Goal: Information Seeking & Learning: Learn about a topic

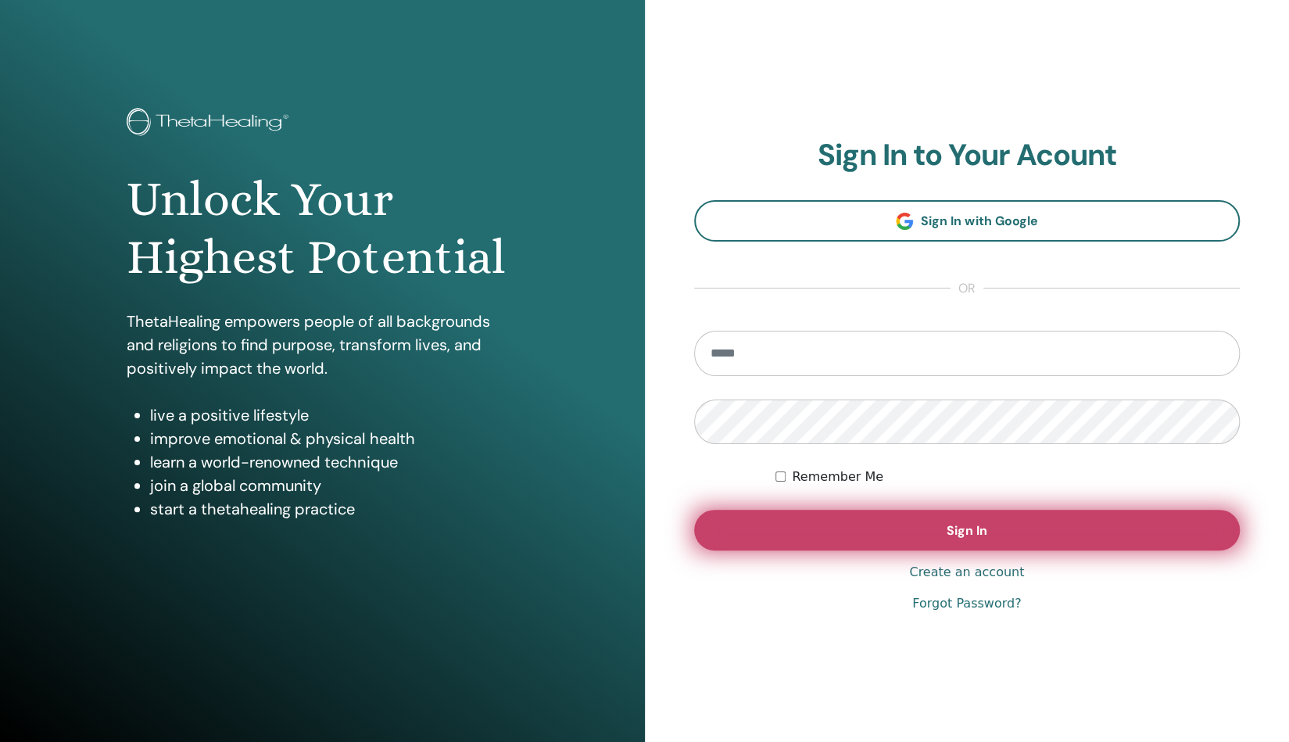
type input "**********"
click at [969, 532] on span "Sign In" at bounding box center [967, 530] width 41 height 16
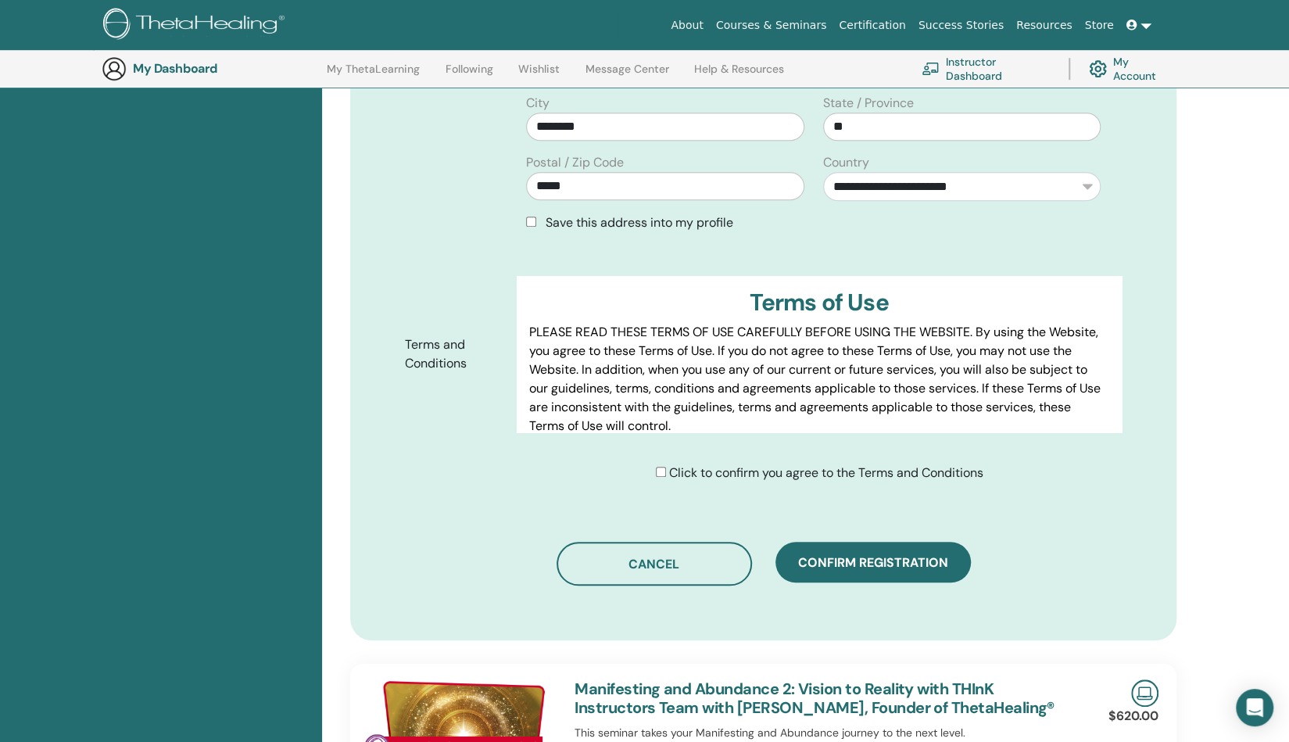
scroll to position [663, 0]
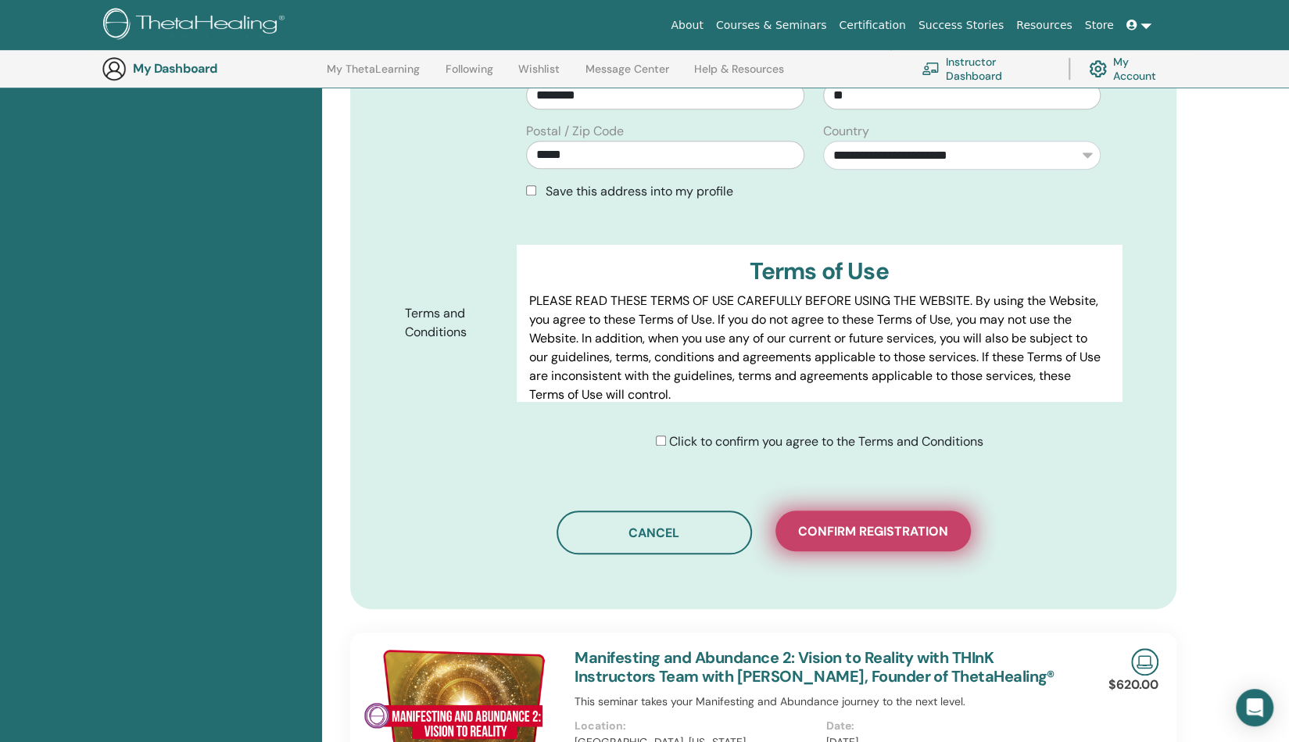
click at [852, 531] on span "Confirm registration" at bounding box center [873, 531] width 150 height 16
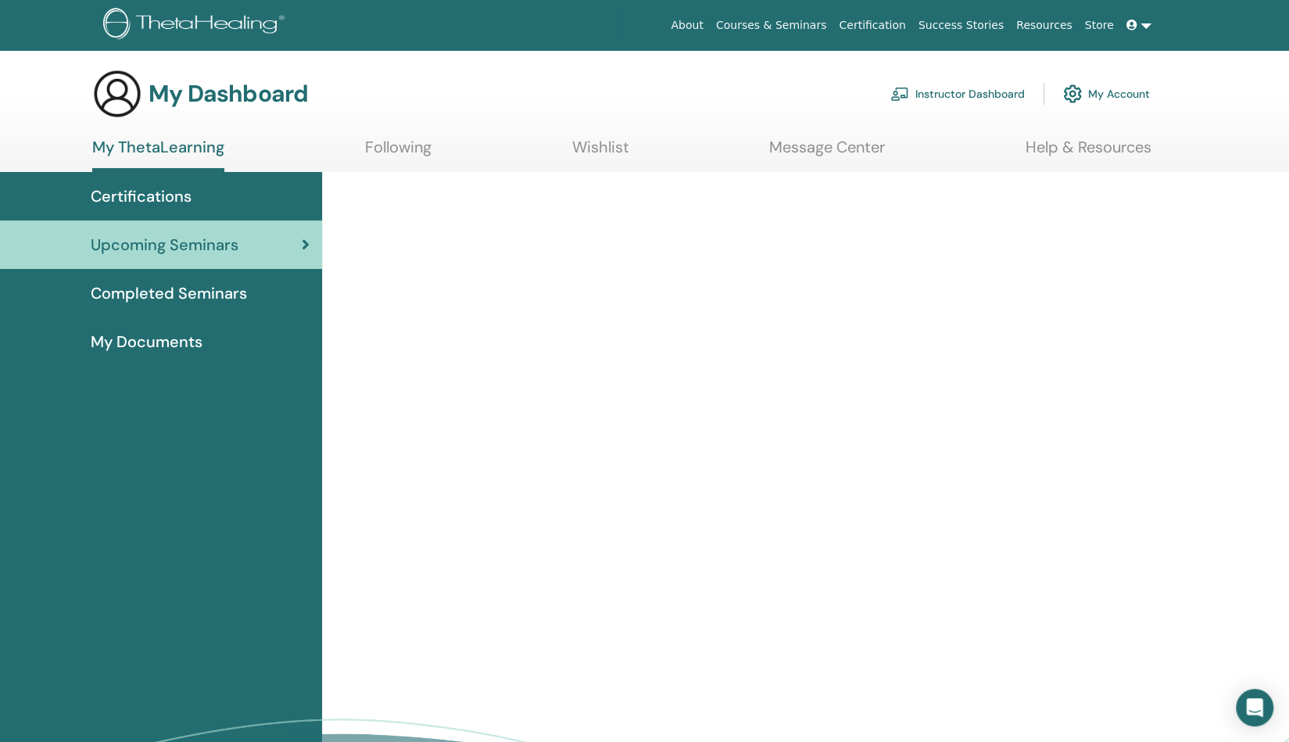
click at [181, 243] on span "Upcoming Seminars" at bounding box center [165, 244] width 148 height 23
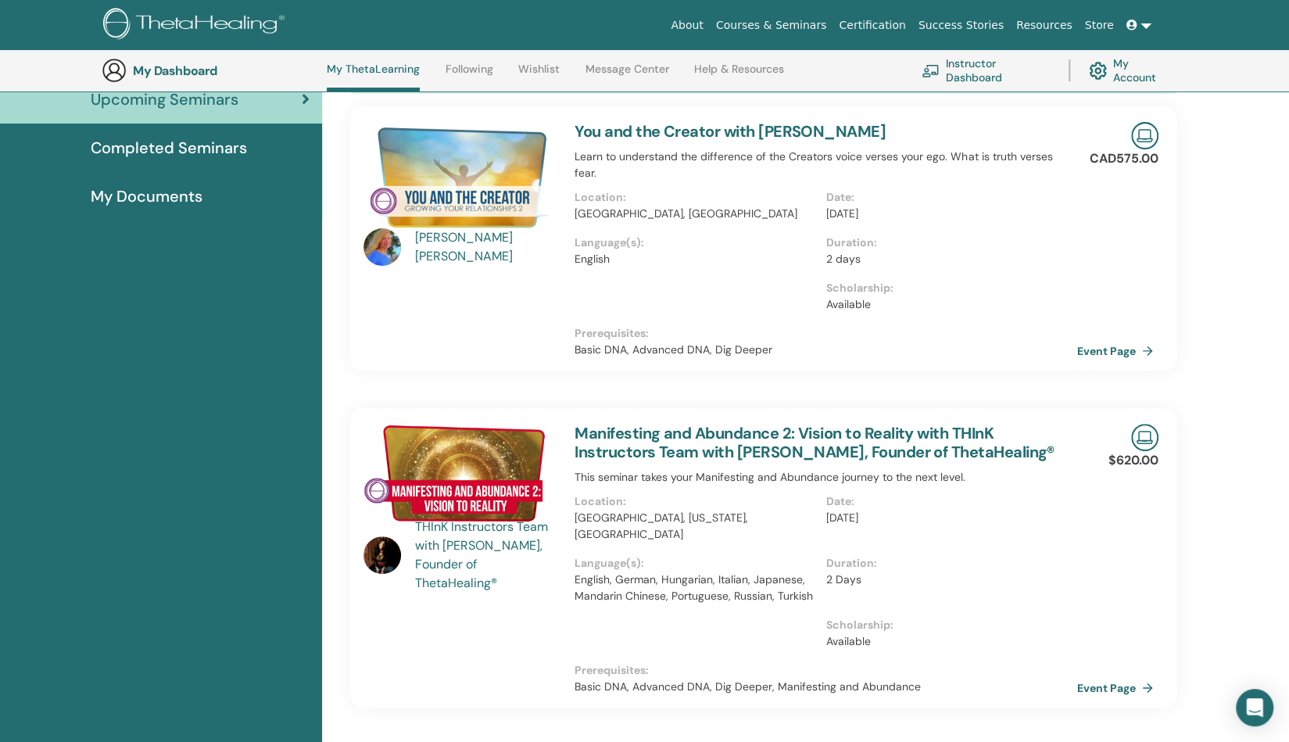
scroll to position [250, 0]
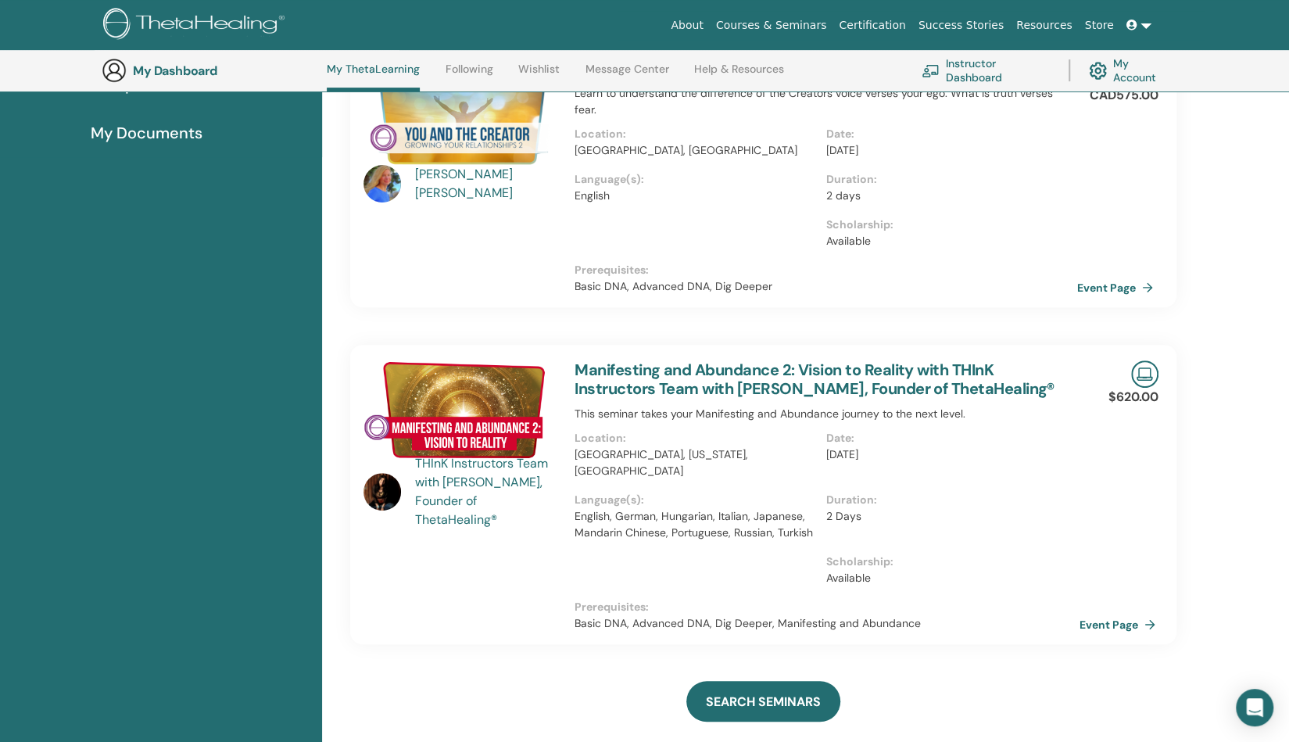
click at [1108, 613] on link "Event Page" at bounding box center [1120, 624] width 82 height 23
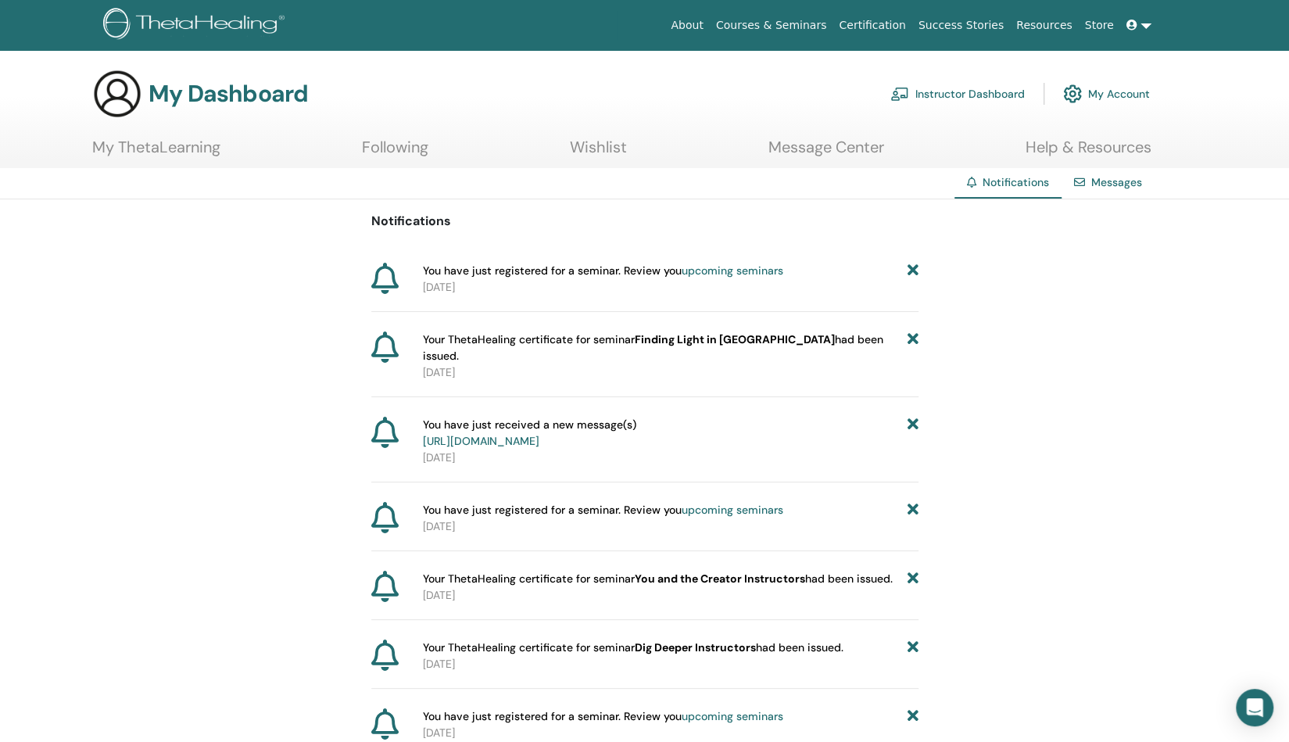
click at [521, 434] on link "[URL][DOMAIN_NAME]" at bounding box center [481, 441] width 116 height 14
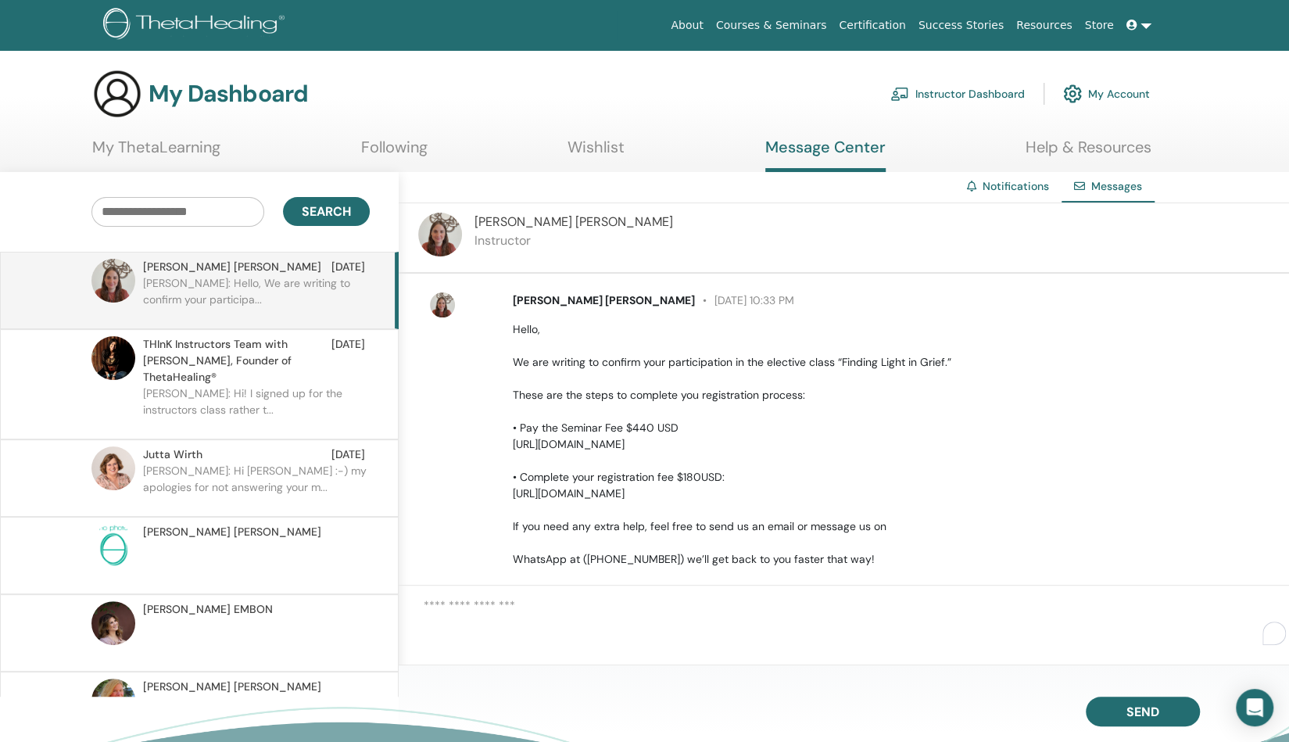
click at [753, 632] on textarea "To enrich screen reader interactions, please activate Accessibility in Grammarl…" at bounding box center [856, 622] width 865 height 52
click at [232, 463] on p "[PERSON_NAME]: Hi [PERSON_NAME] :-) my apologies for not answering your m..." at bounding box center [256, 486] width 227 height 47
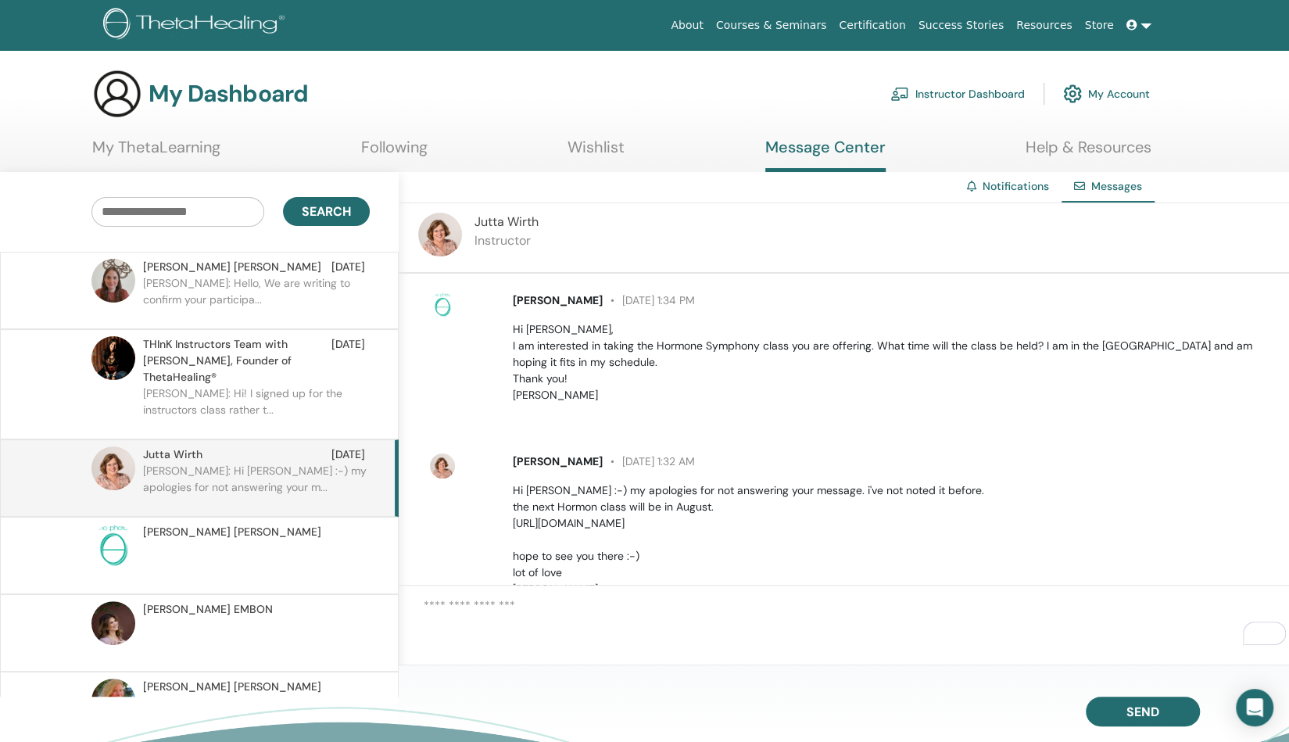
scroll to position [56, 0]
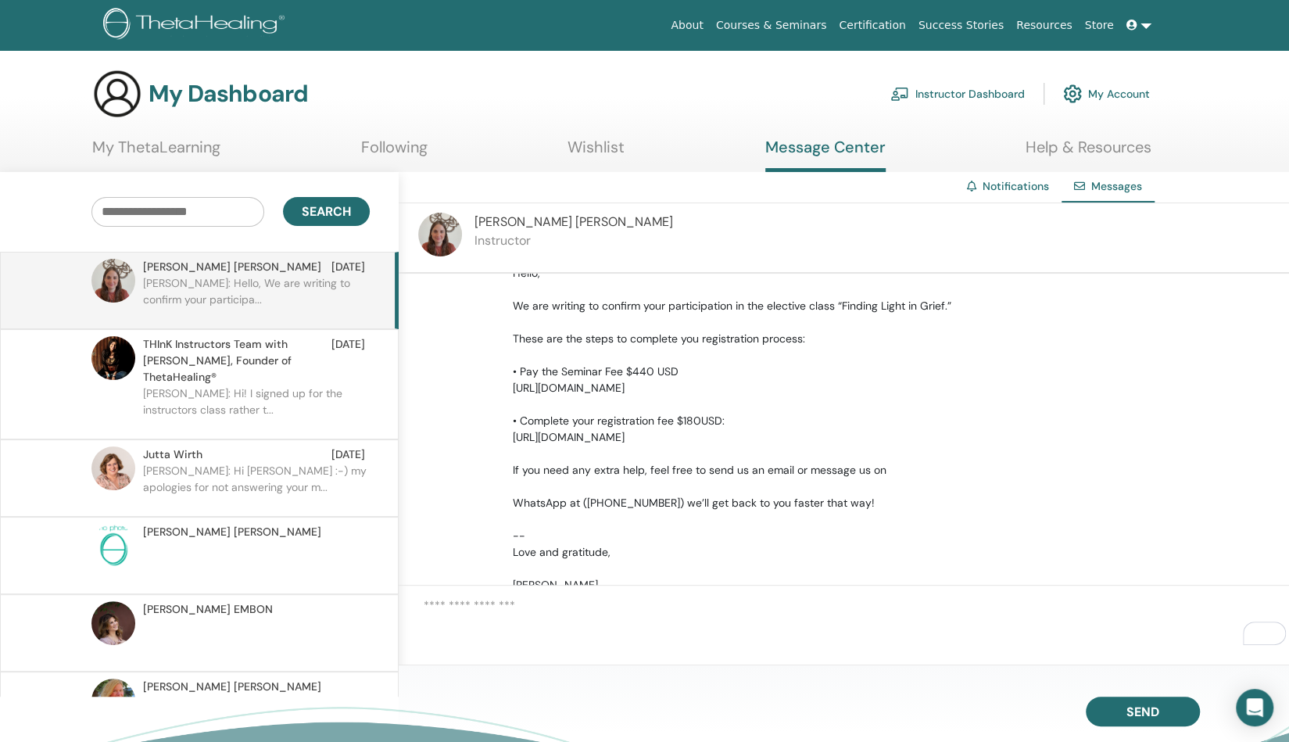
click at [813, 30] on link "Courses & Seminars" at bounding box center [771, 25] width 123 height 29
click at [796, 26] on link "Courses & Seminars" at bounding box center [771, 25] width 123 height 29
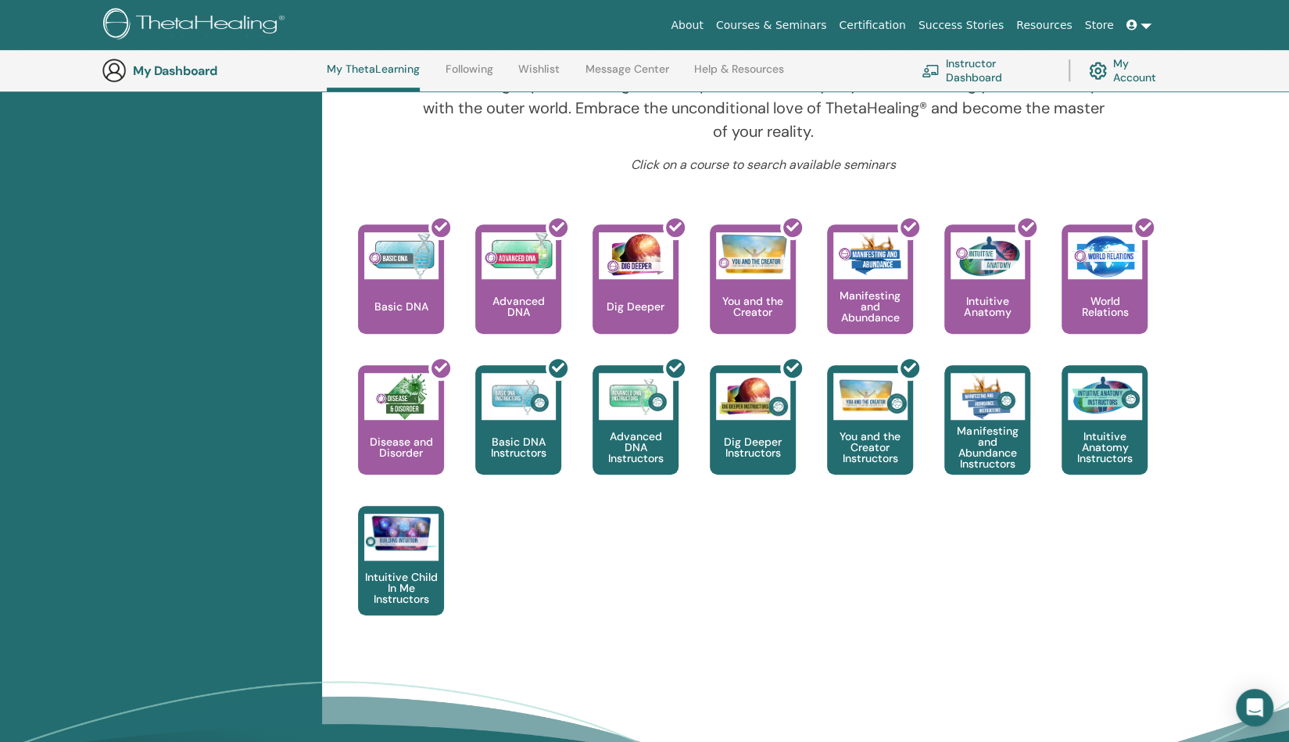
scroll to position [541, 0]
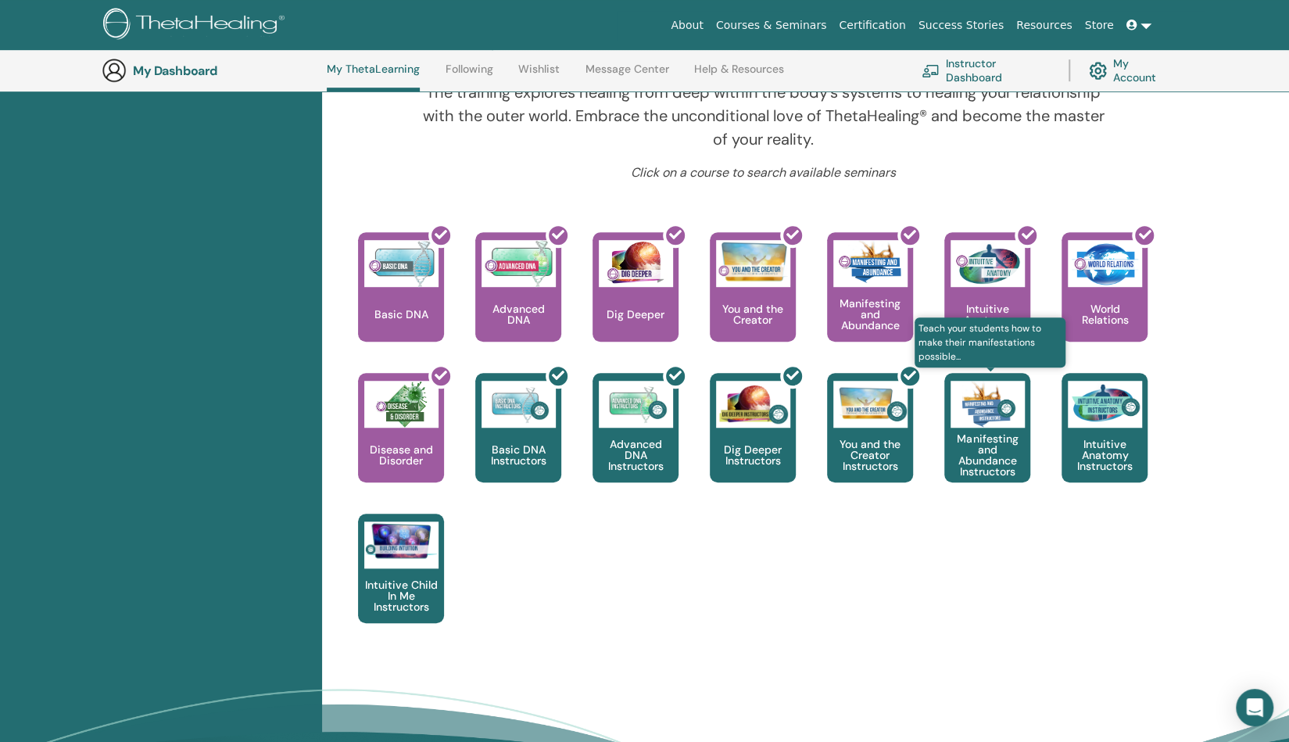
click at [993, 451] on p "Manifesting and Abundance Instructors" at bounding box center [987, 455] width 86 height 44
